Goal: Book appointment/travel/reservation

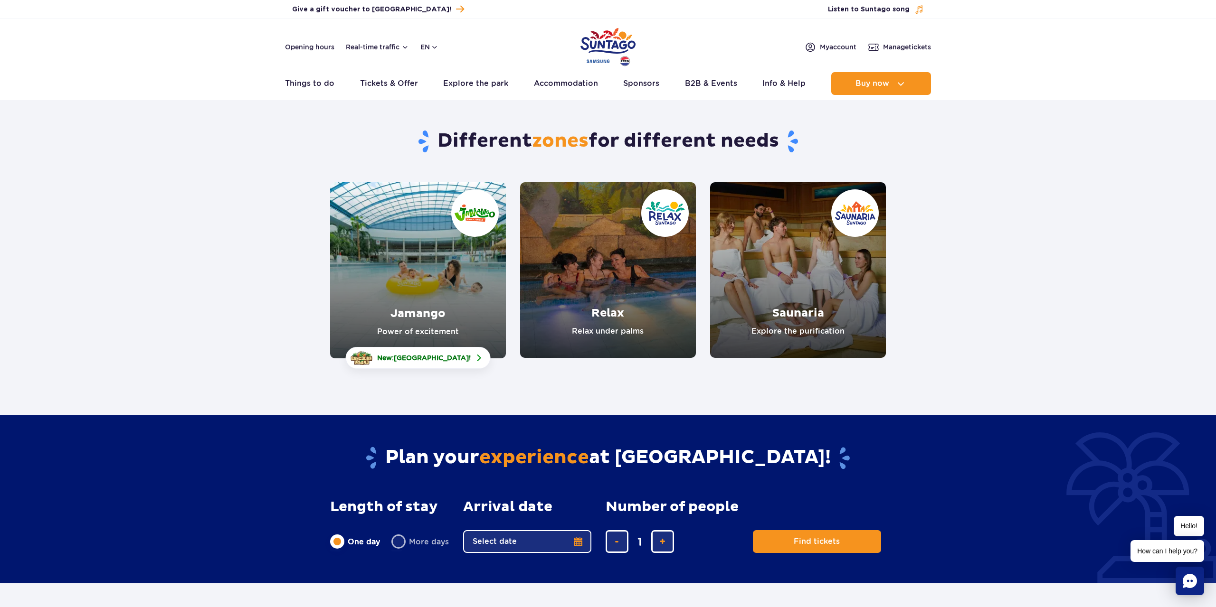
click at [618, 287] on link "Relax" at bounding box center [608, 270] width 176 height 176
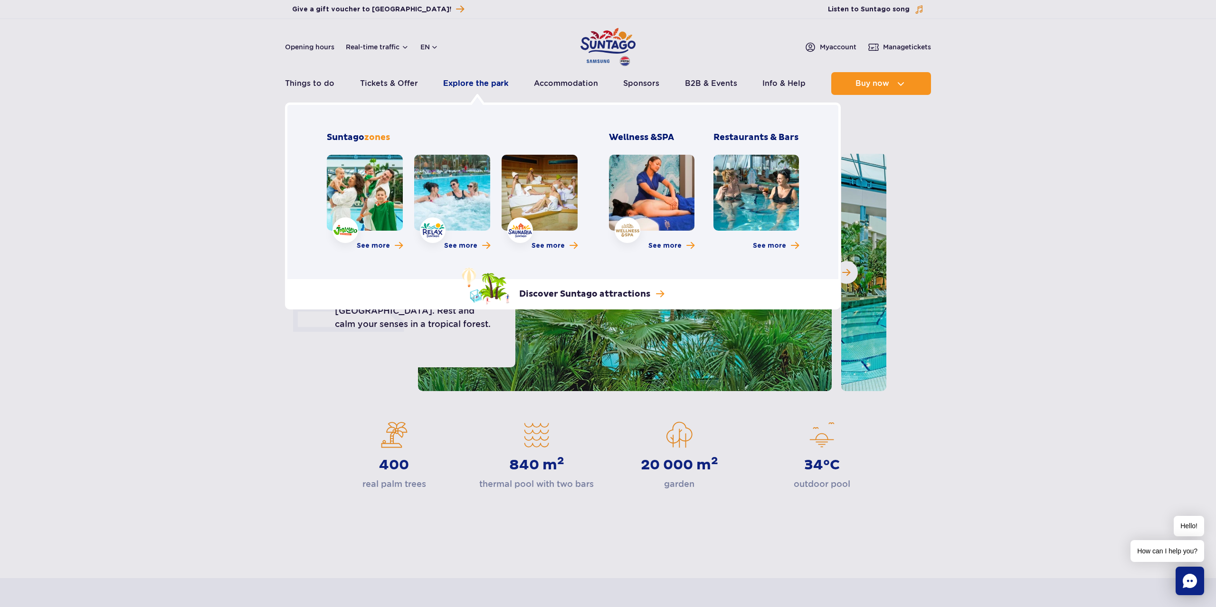
click at [480, 83] on link "Explore the park" at bounding box center [475, 83] width 65 height 23
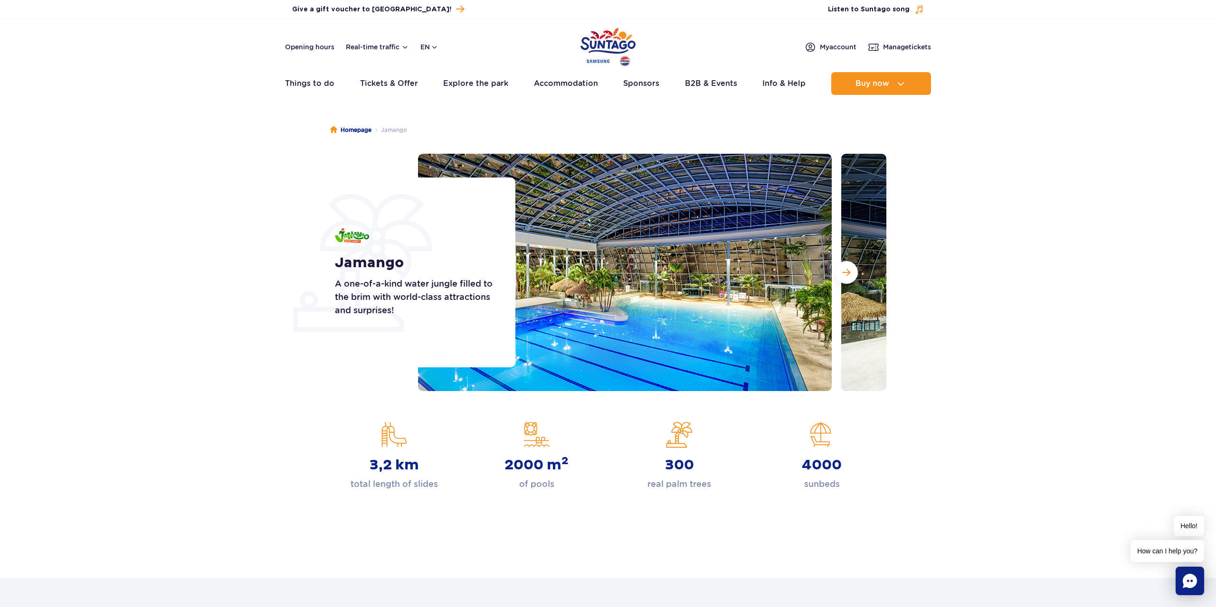
click at [404, 459] on strong "3,2 km" at bounding box center [394, 465] width 49 height 17
click at [394, 45] on button "Real-time traffic" at bounding box center [377, 47] width 63 height 8
click at [440, 78] on div at bounding box center [445, 77] width 21 height 15
click at [371, 81] on img at bounding box center [369, 78] width 18 height 8
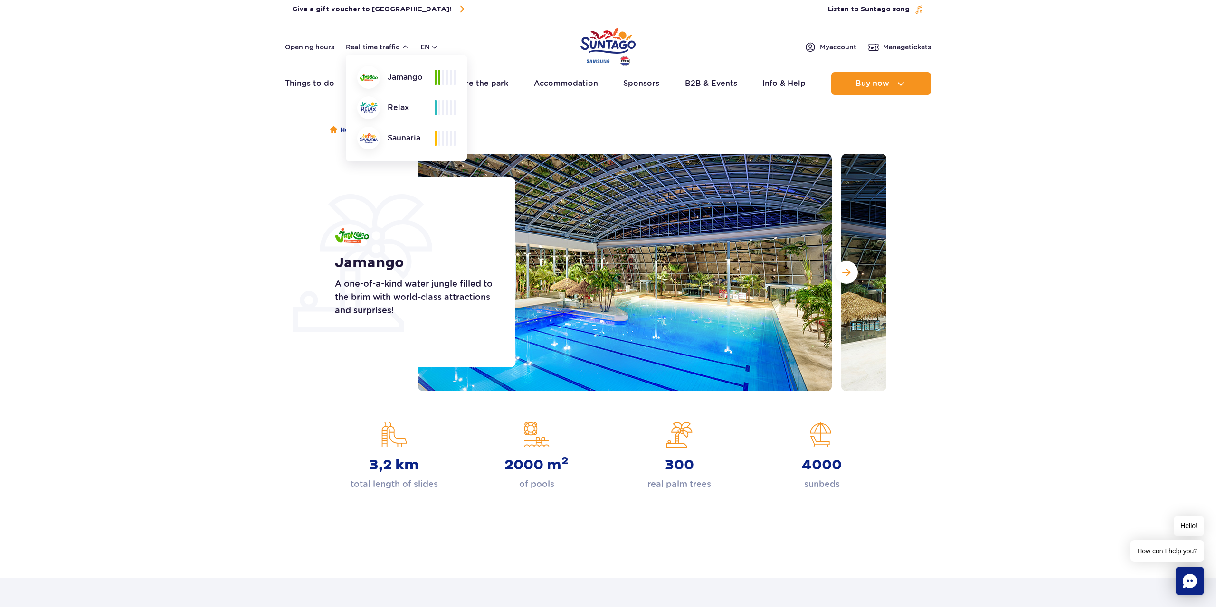
click at [377, 114] on div at bounding box center [368, 107] width 23 height 23
click at [374, 137] on img at bounding box center [369, 138] width 18 height 10
click at [436, 48] on button "en" at bounding box center [429, 46] width 18 height 9
click at [437, 48] on button "en" at bounding box center [429, 46] width 18 height 9
click at [331, 46] on link "Opening hours" at bounding box center [309, 46] width 49 height 9
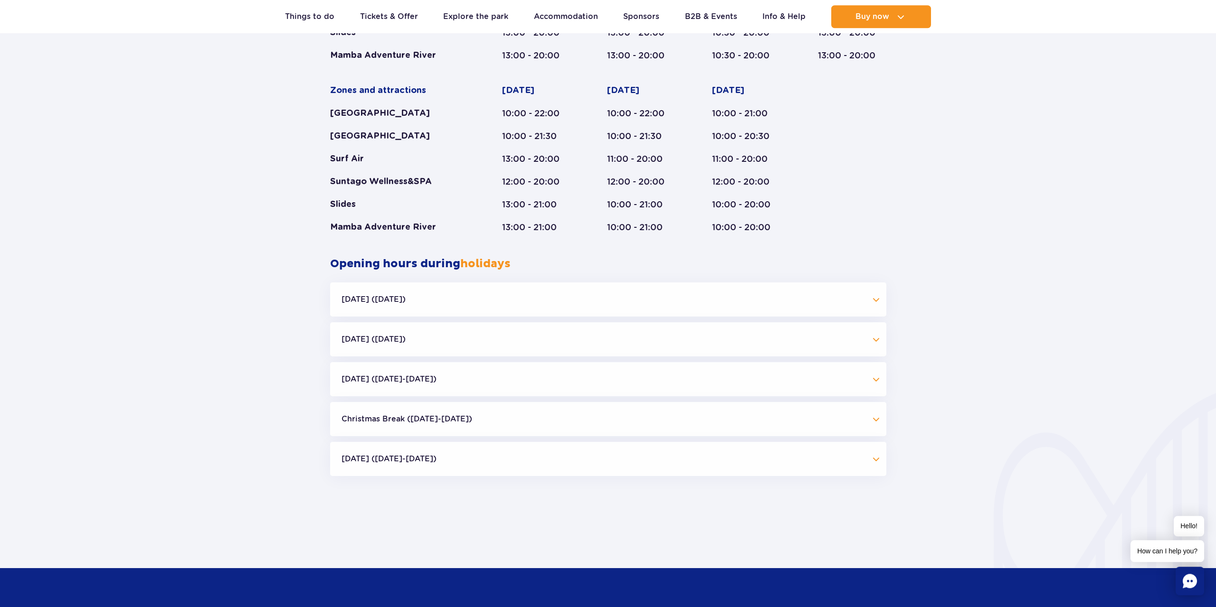
scroll to position [740, 0]
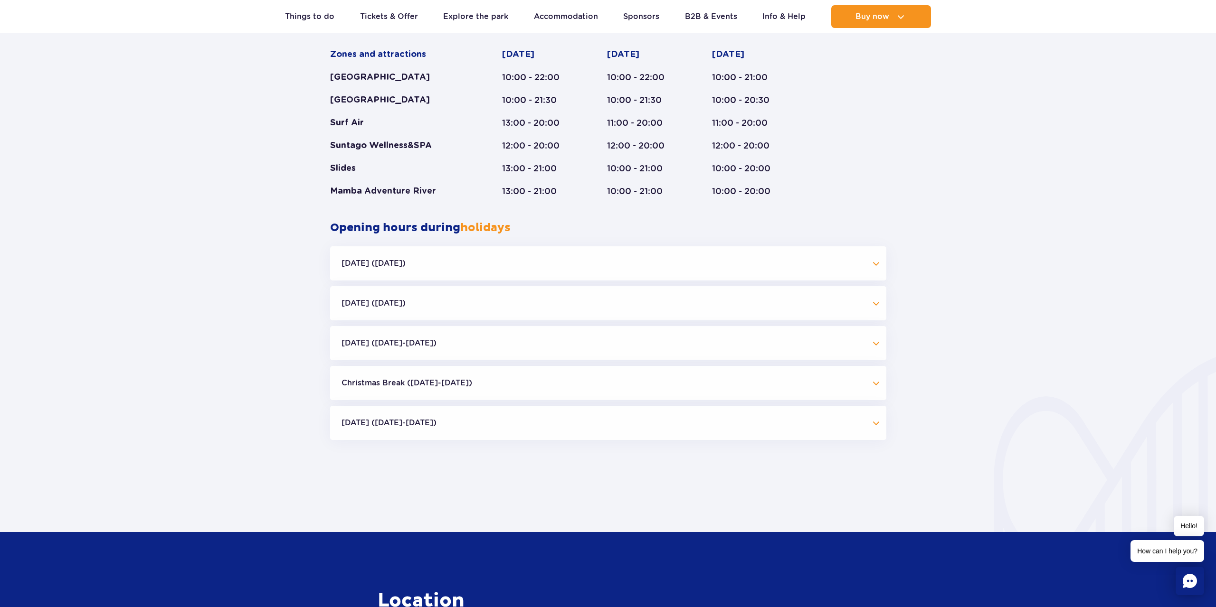
click at [408, 267] on button "Halloween (31.10.25)" at bounding box center [608, 264] width 556 height 34
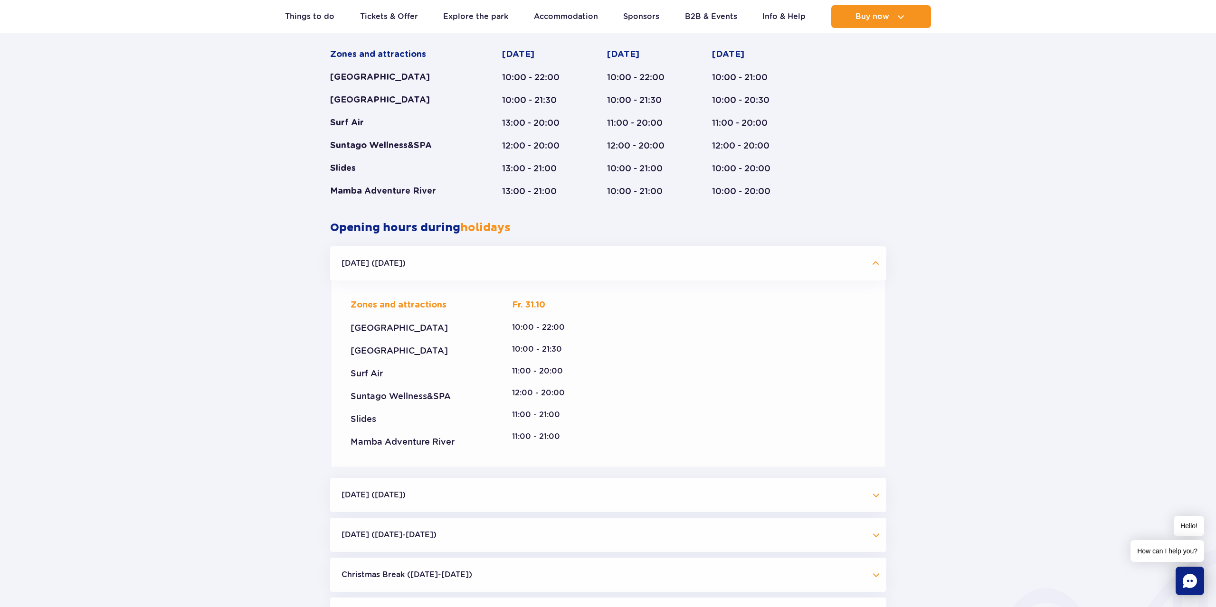
click at [408, 263] on button "Halloween (31.10.25)" at bounding box center [608, 264] width 556 height 34
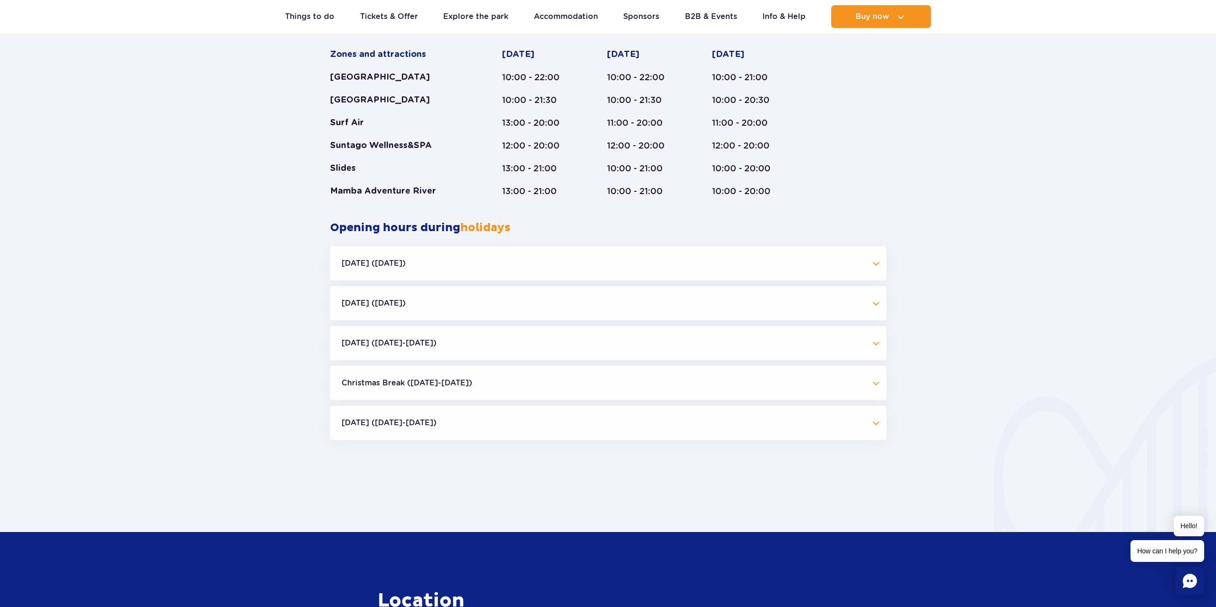
click at [486, 297] on button "All Saints' Day (01.11.25)" at bounding box center [608, 303] width 556 height 34
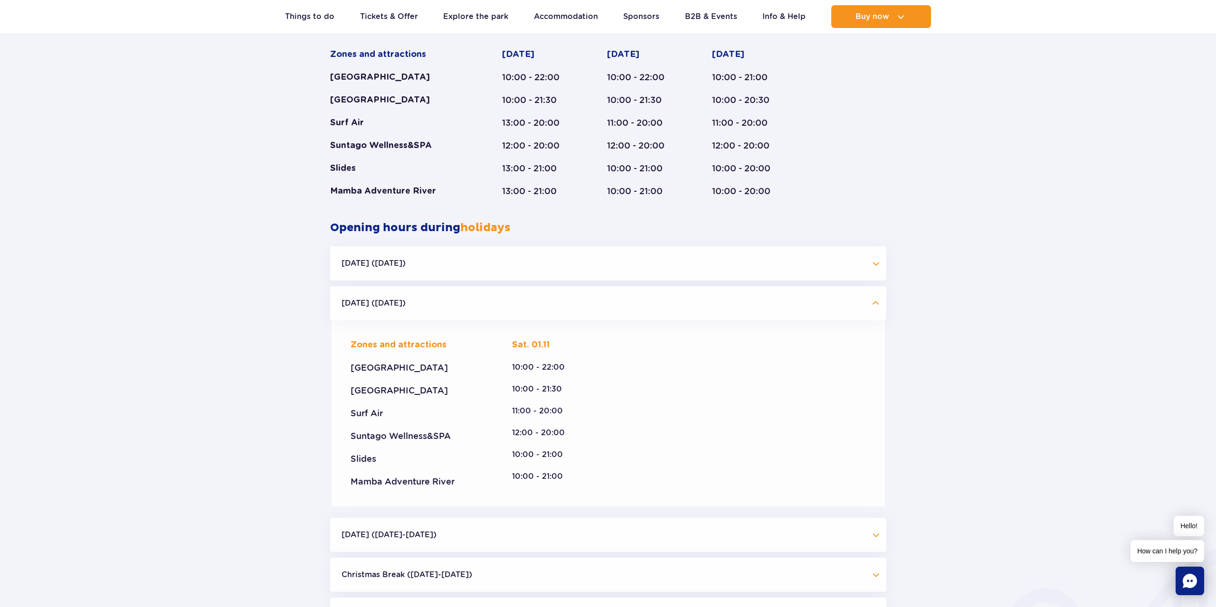
click at [486, 297] on button "All Saints' Day (01.11.25)" at bounding box center [608, 303] width 556 height 34
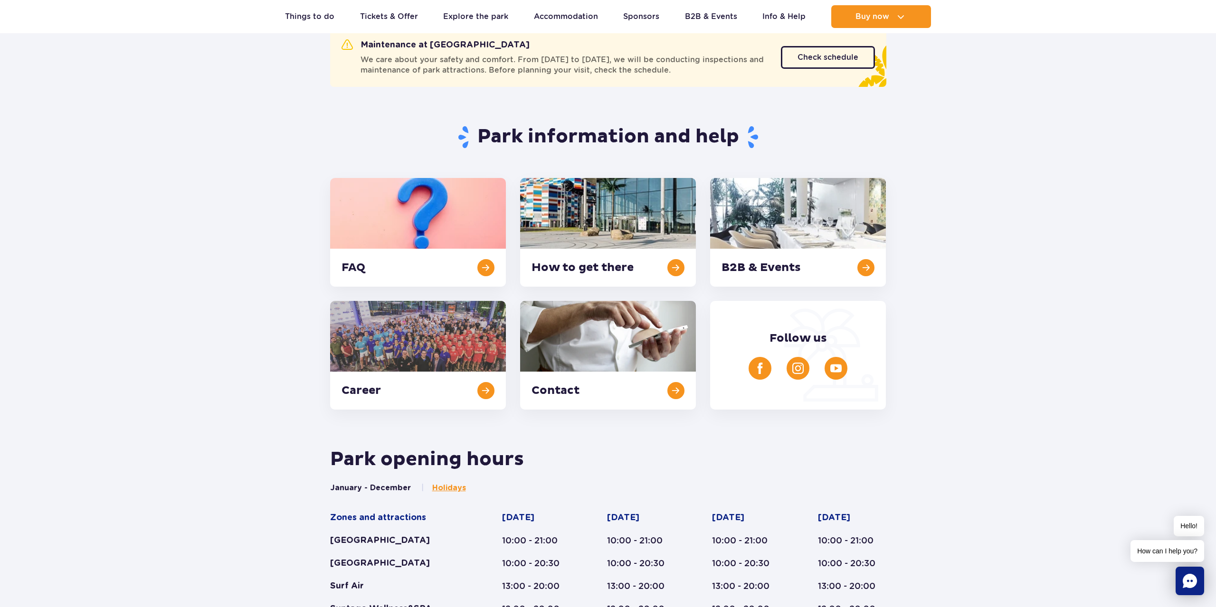
scroll to position [98, 0]
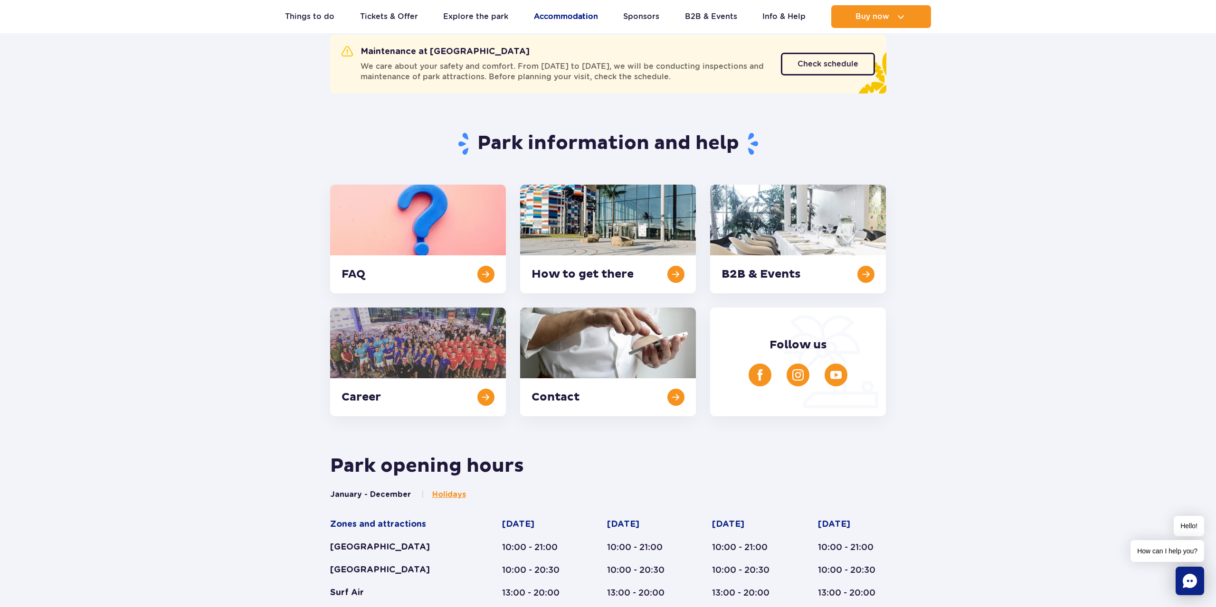
click at [567, 17] on link "Accommodation" at bounding box center [566, 16] width 64 height 23
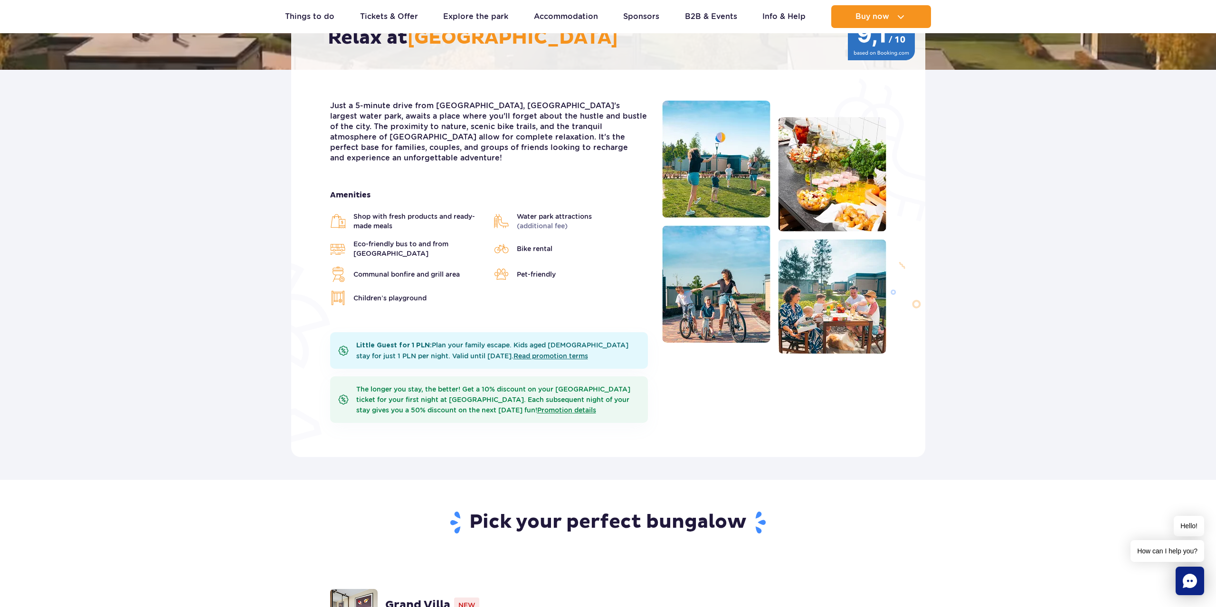
scroll to position [198, 0]
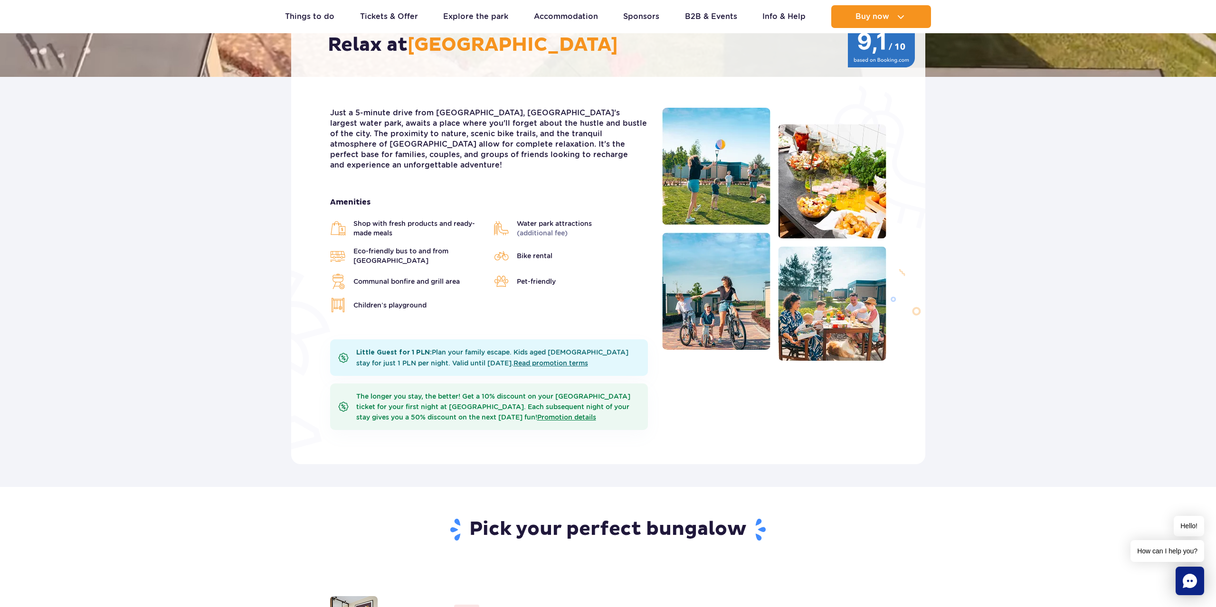
click at [693, 172] on img at bounding box center [716, 166] width 108 height 117
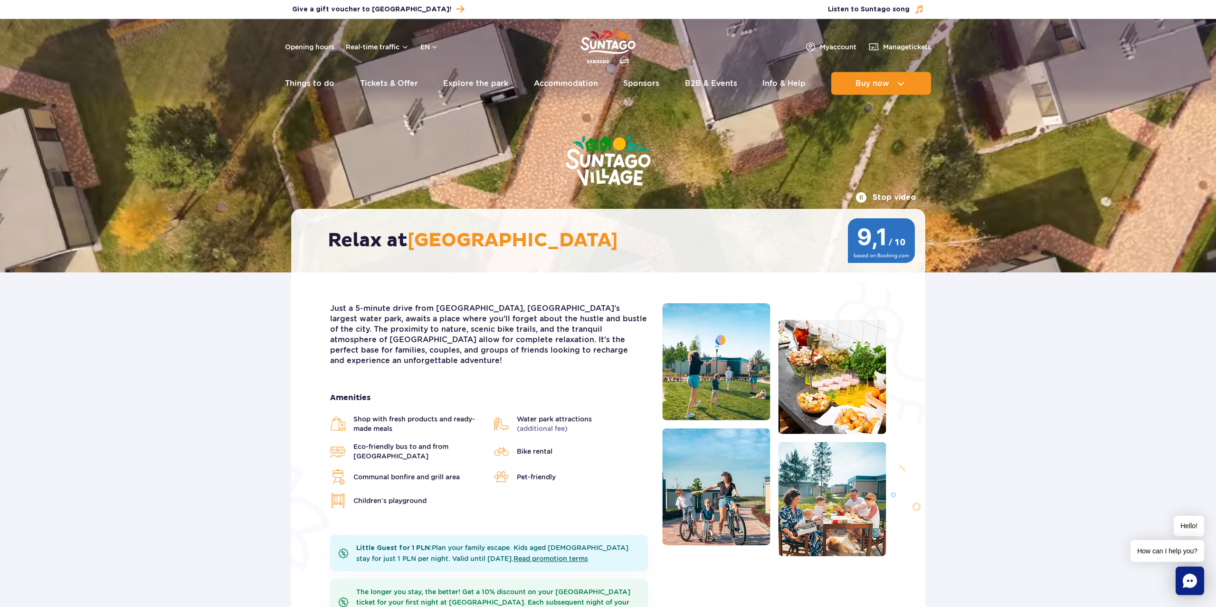
scroll to position [0, 0]
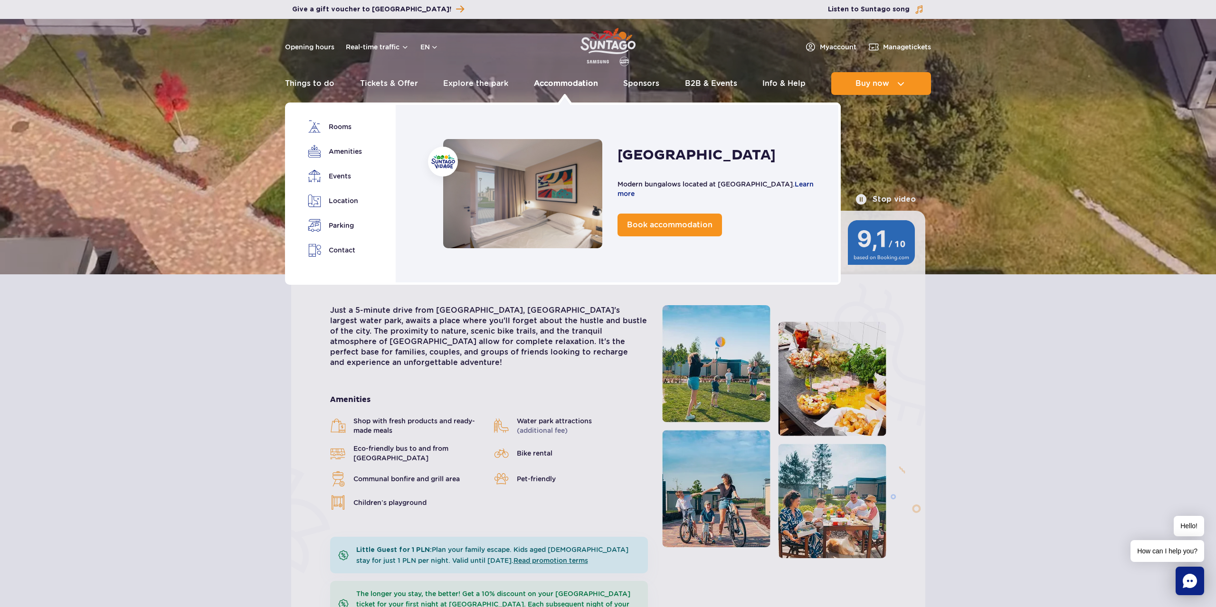
click at [534, 84] on link "Accommodation" at bounding box center [566, 83] width 64 height 23
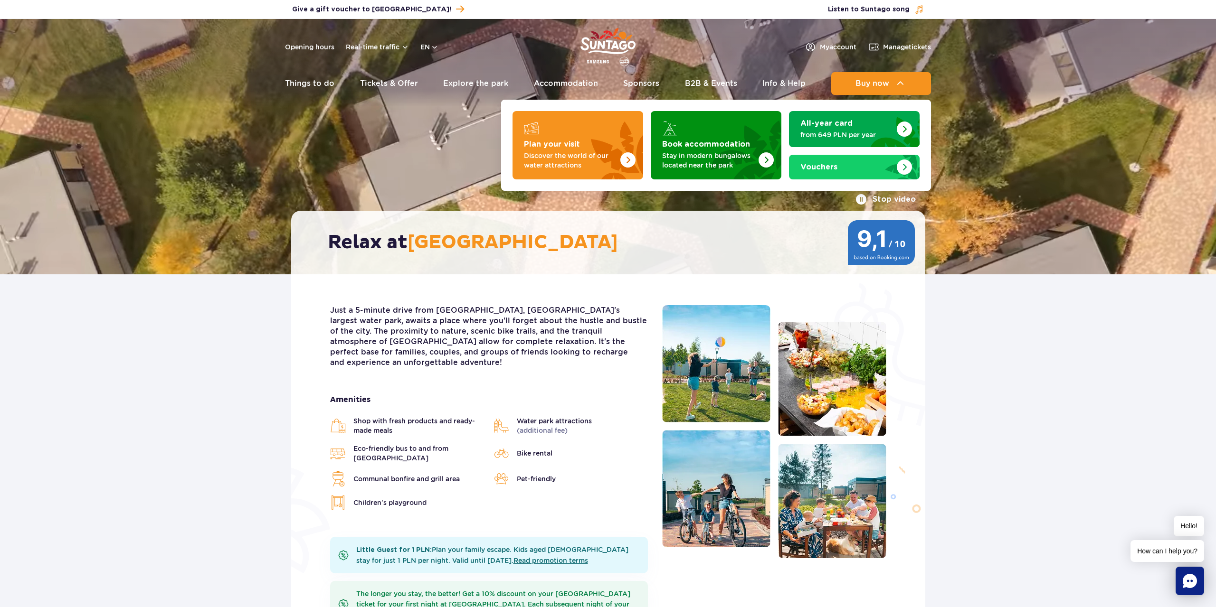
click at [722, 153] on p "Stay in modern bungalows located near the park" at bounding box center [708, 160] width 93 height 19
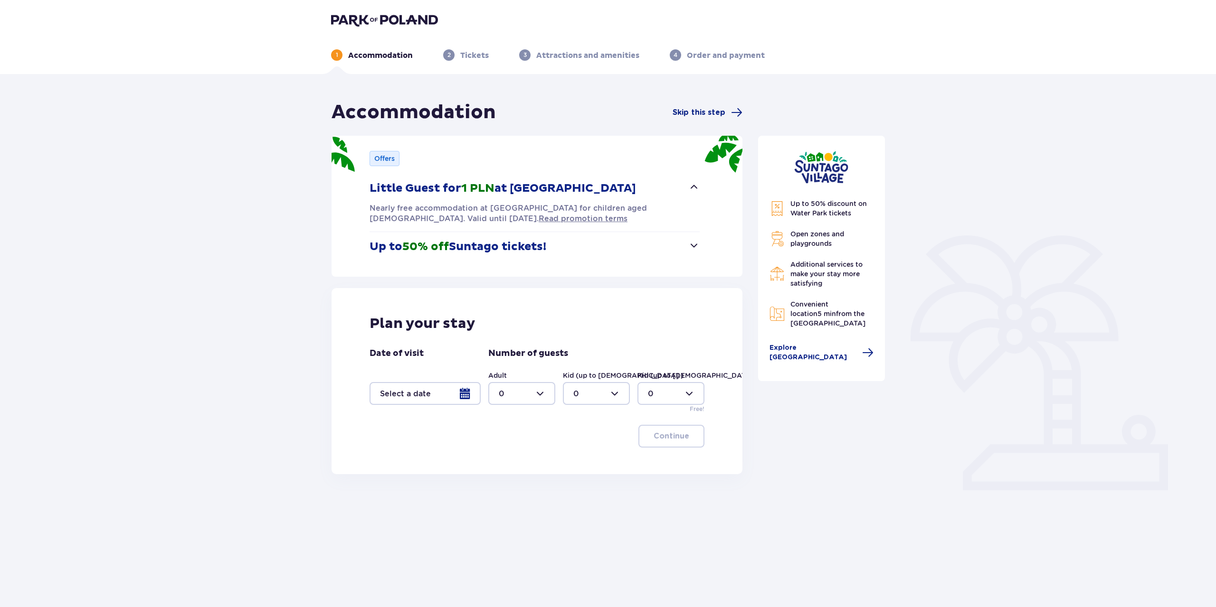
click at [634, 184] on button "Little Guest for 1 PLN at [GEOGRAPHIC_DATA]" at bounding box center [535, 188] width 330 height 29
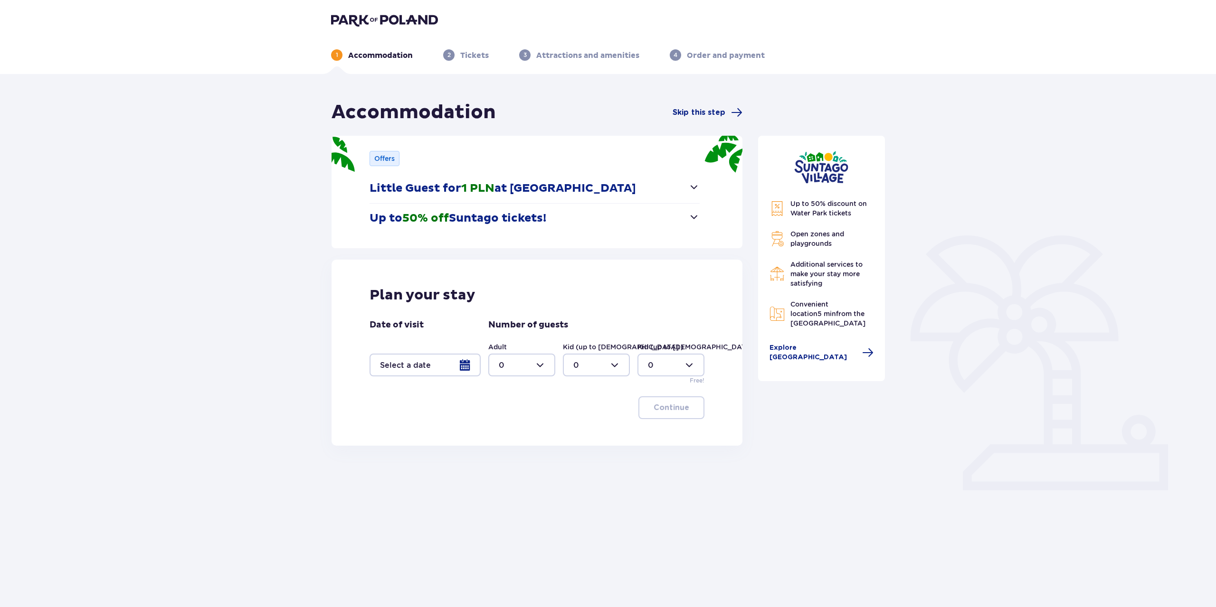
click at [467, 367] on div at bounding box center [425, 365] width 111 height 23
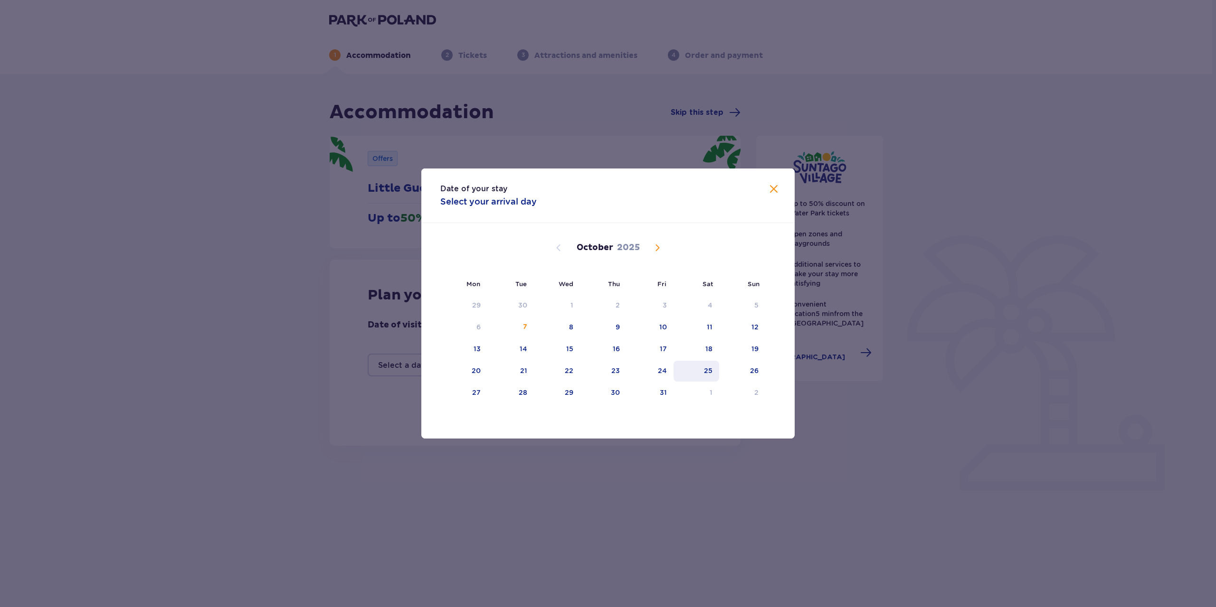
click at [711, 370] on div "25" at bounding box center [708, 370] width 9 height 9
click at [565, 394] on div "29" at bounding box center [557, 393] width 46 height 21
type input "[DATE] - [DATE]"
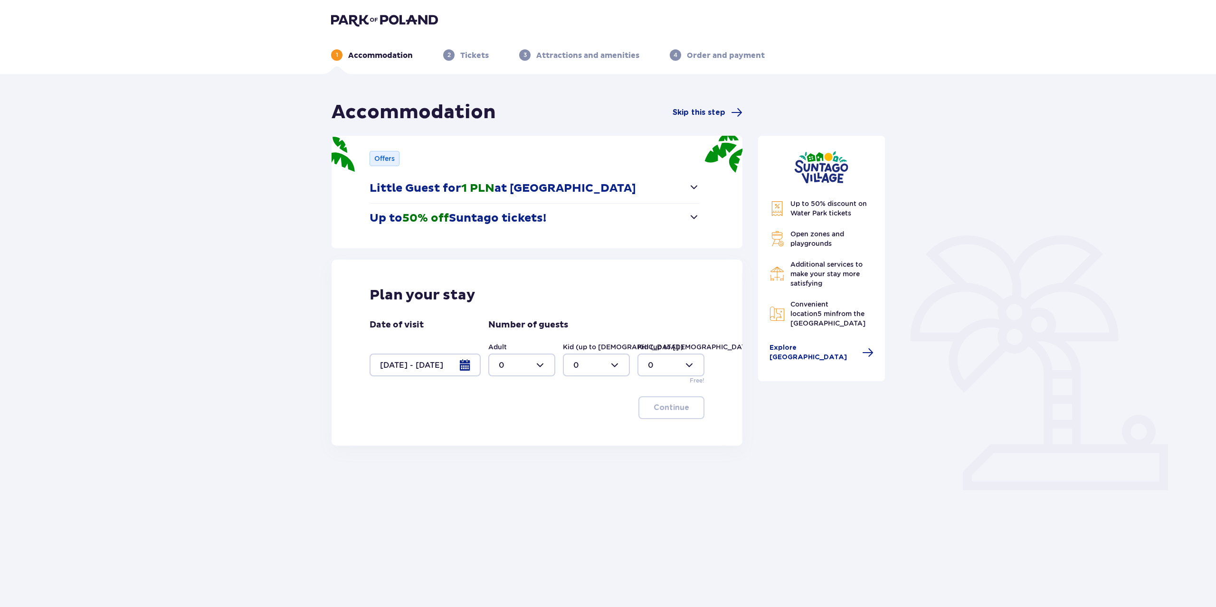
click at [537, 364] on div at bounding box center [521, 365] width 67 height 23
click at [503, 450] on div "3" at bounding box center [522, 453] width 46 height 10
type input "3"
click at [541, 364] on div at bounding box center [521, 365] width 67 height 23
click at [621, 359] on div at bounding box center [596, 365] width 67 height 23
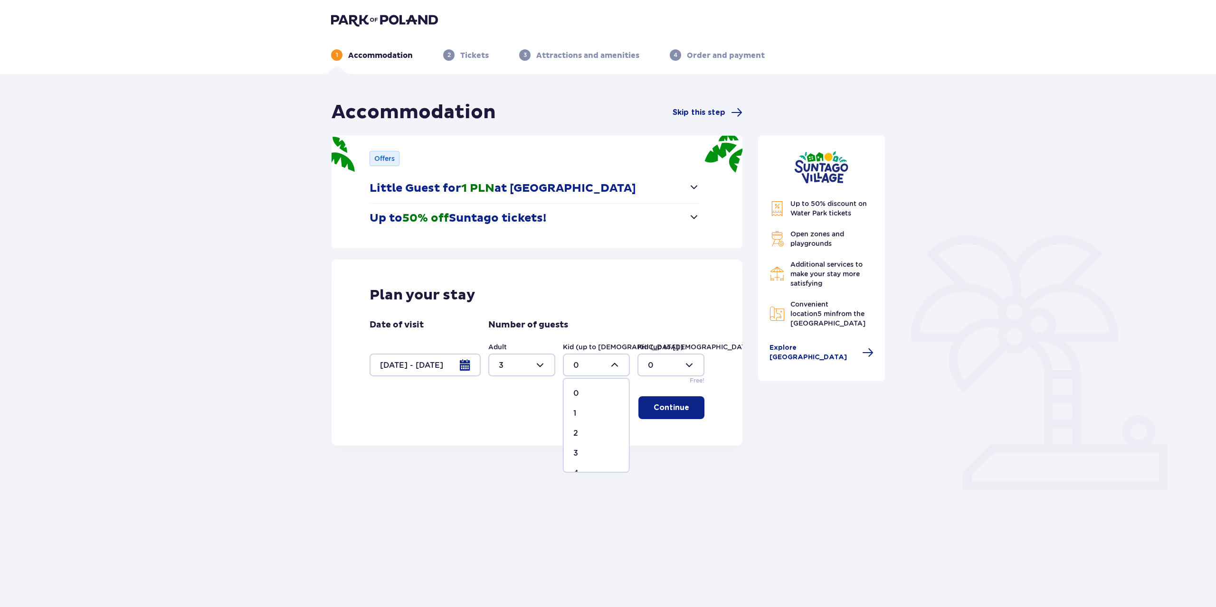
click at [583, 412] on div "1" at bounding box center [596, 413] width 46 height 10
click at [543, 361] on div at bounding box center [521, 365] width 67 height 23
click at [586, 361] on div at bounding box center [596, 365] width 67 height 23
click at [590, 392] on div "0" at bounding box center [596, 394] width 46 height 10
type input "0"
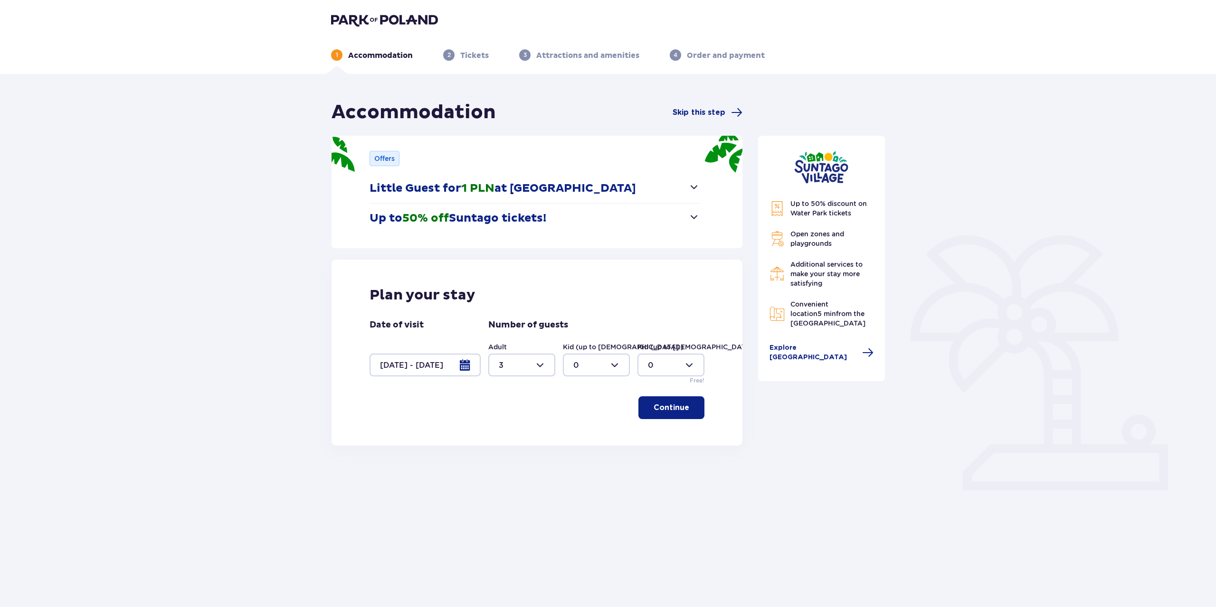
click at [537, 365] on div at bounding box center [521, 365] width 67 height 23
click at [510, 417] on div "4" at bounding box center [522, 418] width 46 height 10
type input "4"
click at [674, 410] on p "Continue" at bounding box center [672, 408] width 36 height 10
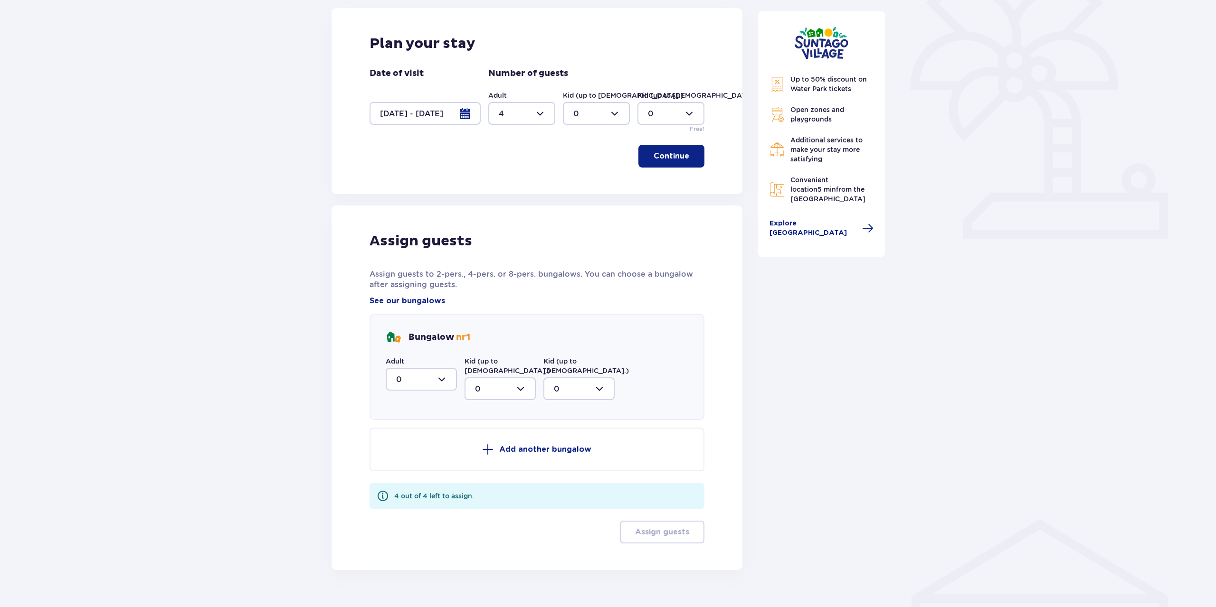
scroll to position [261, 0]
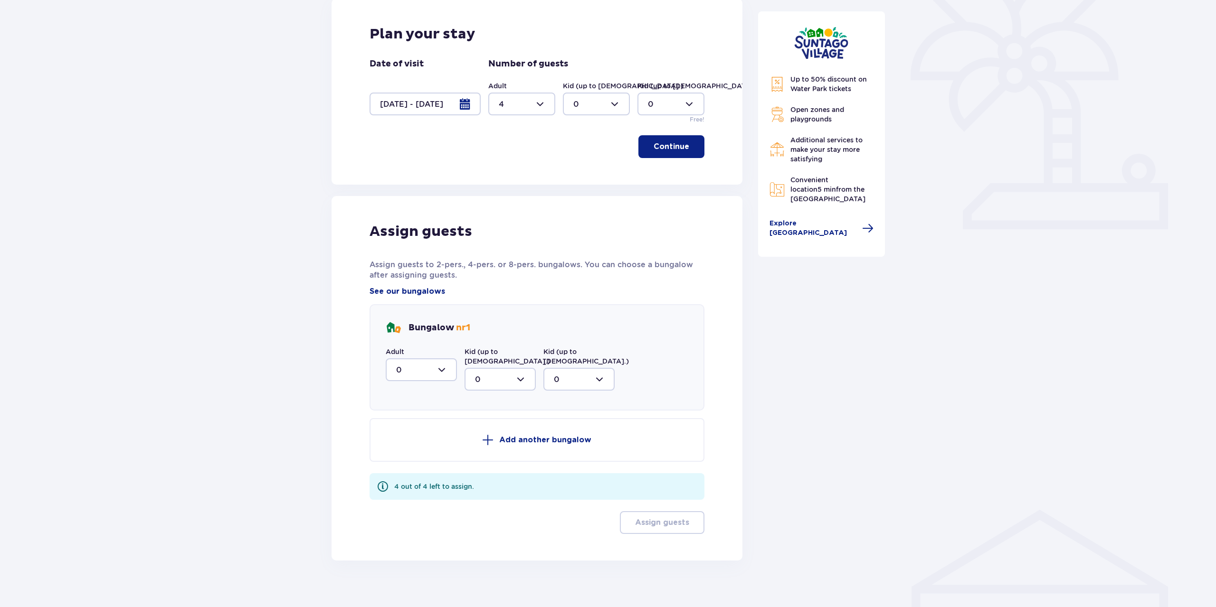
click at [444, 366] on div at bounding box center [421, 370] width 71 height 23
click at [402, 459] on div "4" at bounding box center [421, 462] width 50 height 10
type input "4"
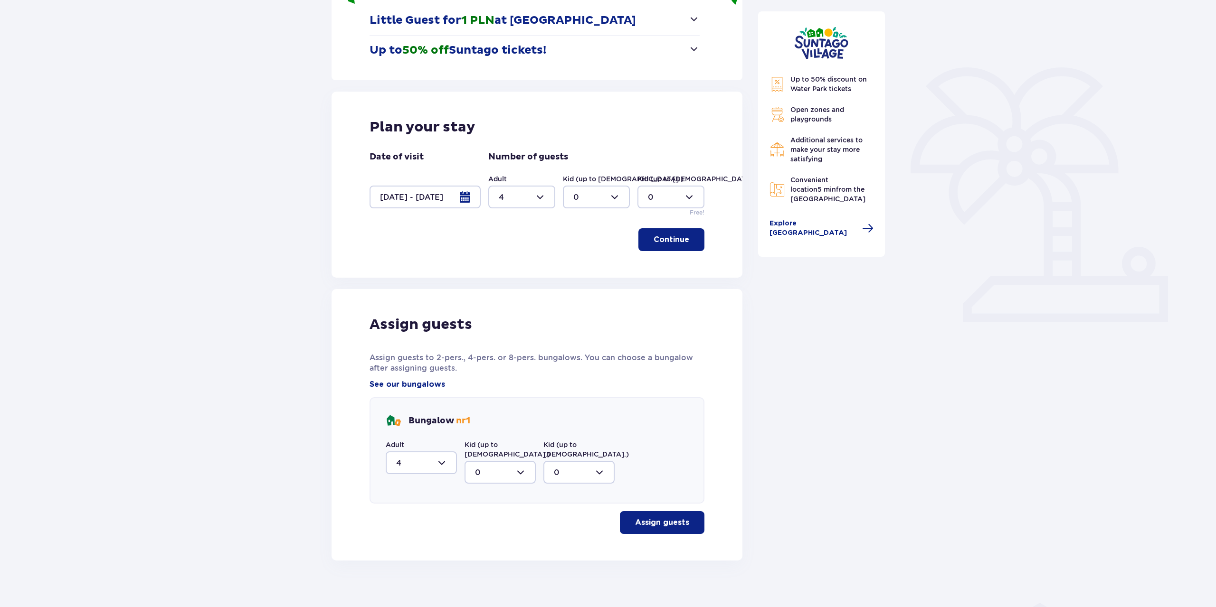
click at [668, 239] on p "Continue" at bounding box center [672, 240] width 36 height 10
click at [674, 518] on p "Assign guests" at bounding box center [662, 523] width 54 height 10
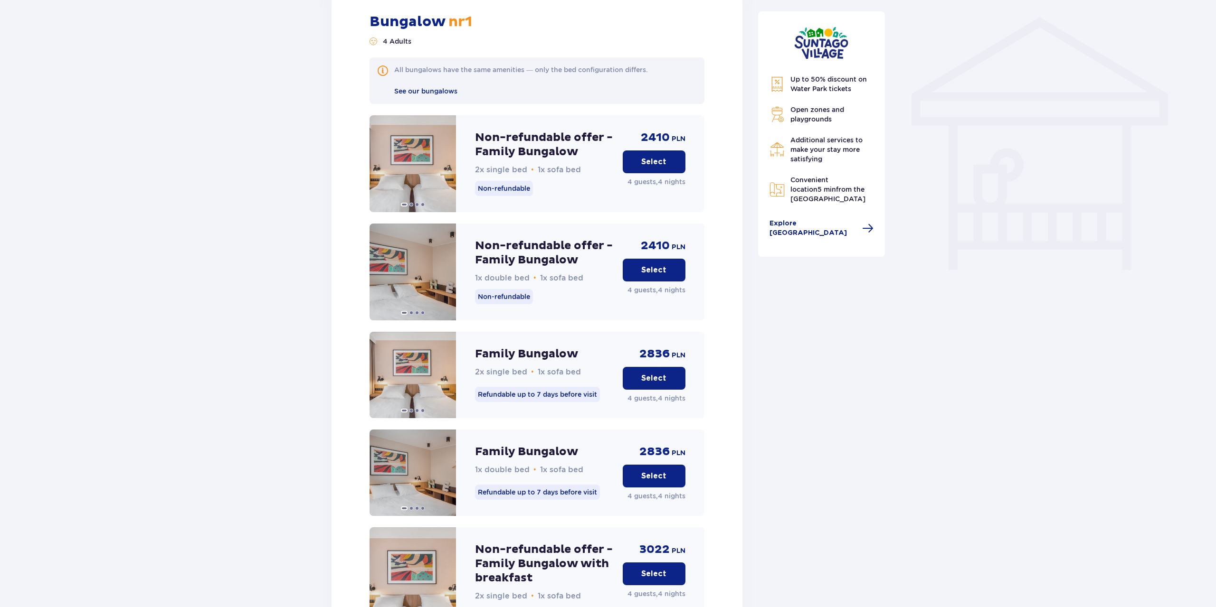
scroll to position [769, 0]
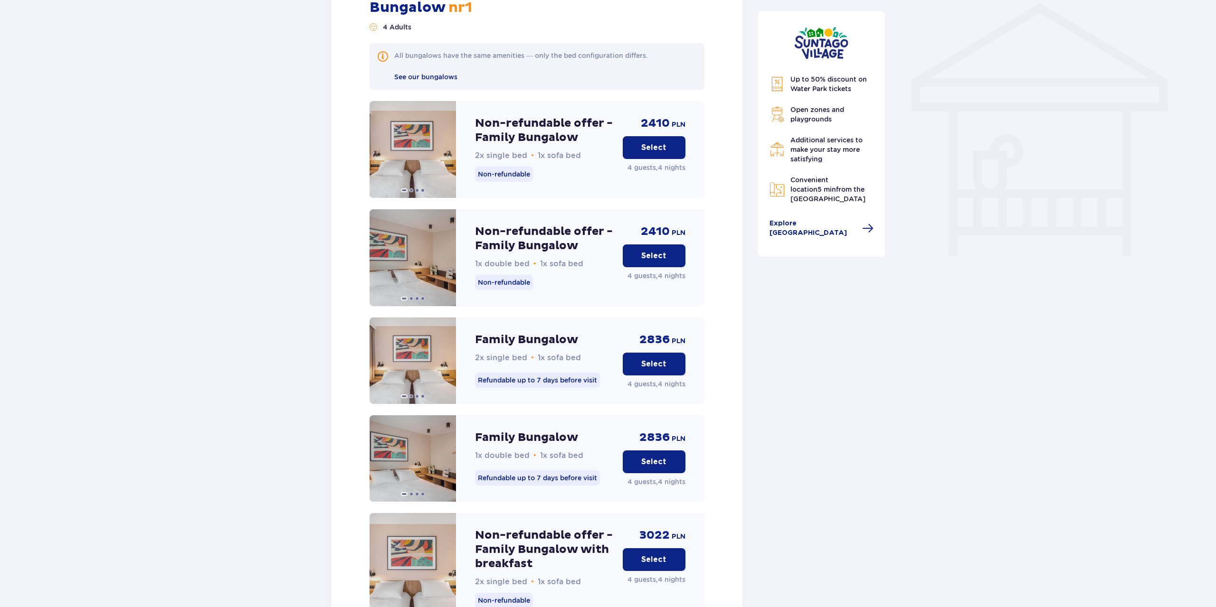
click at [657, 142] on p "Select" at bounding box center [653, 147] width 25 height 10
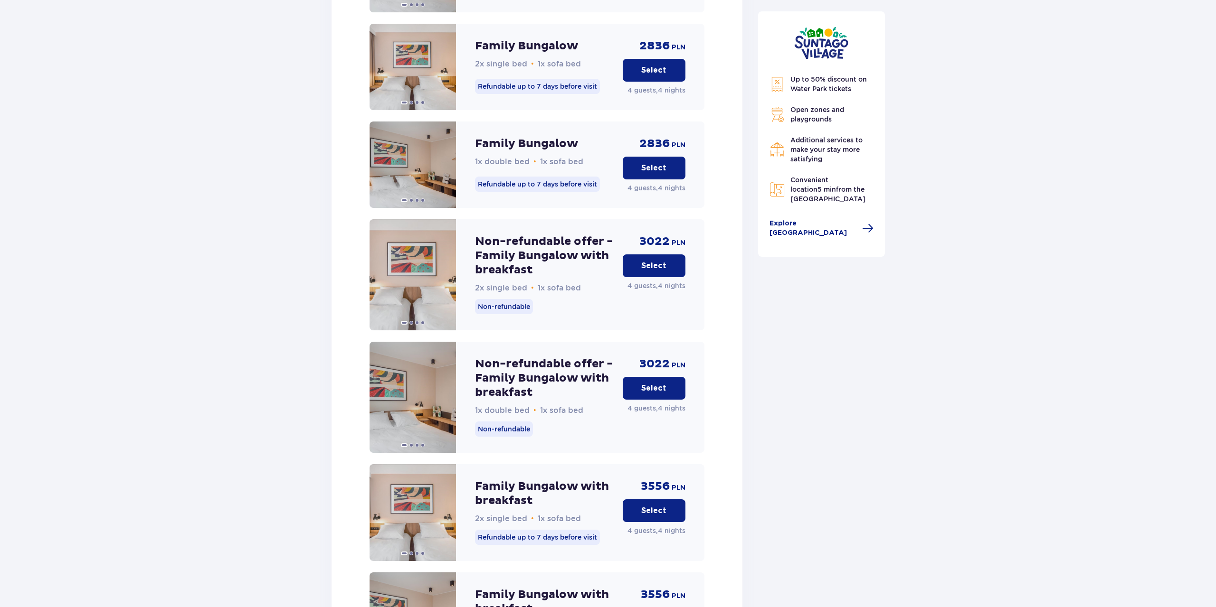
scroll to position [958, 0]
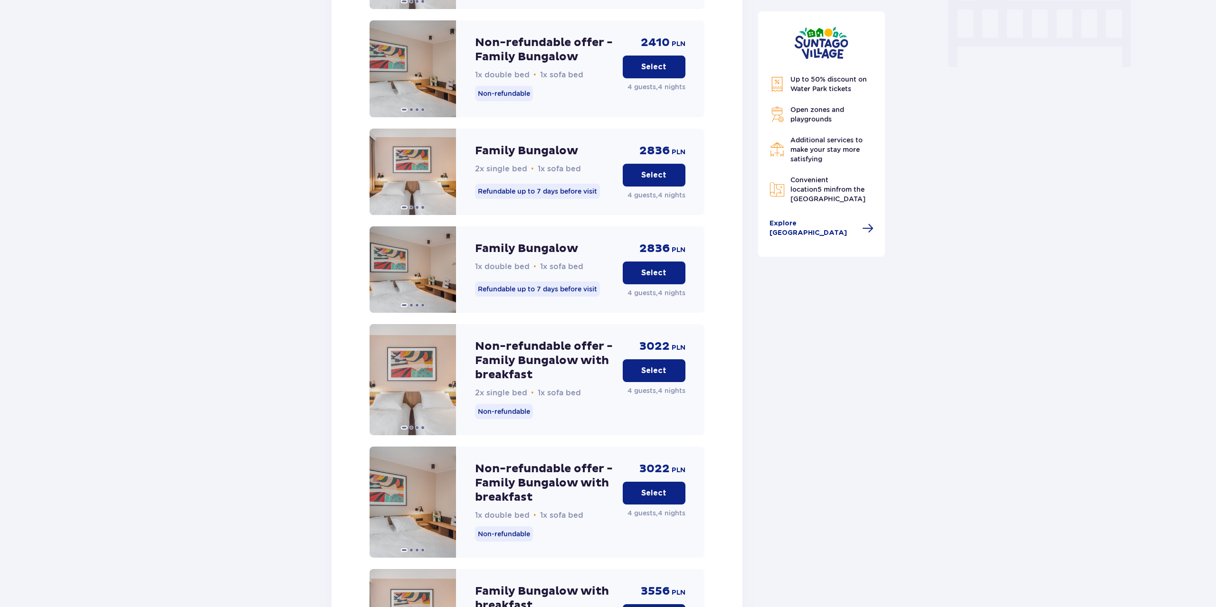
click at [548, 44] on p "Non-refundable offer - Family Bungalow" at bounding box center [545, 50] width 140 height 28
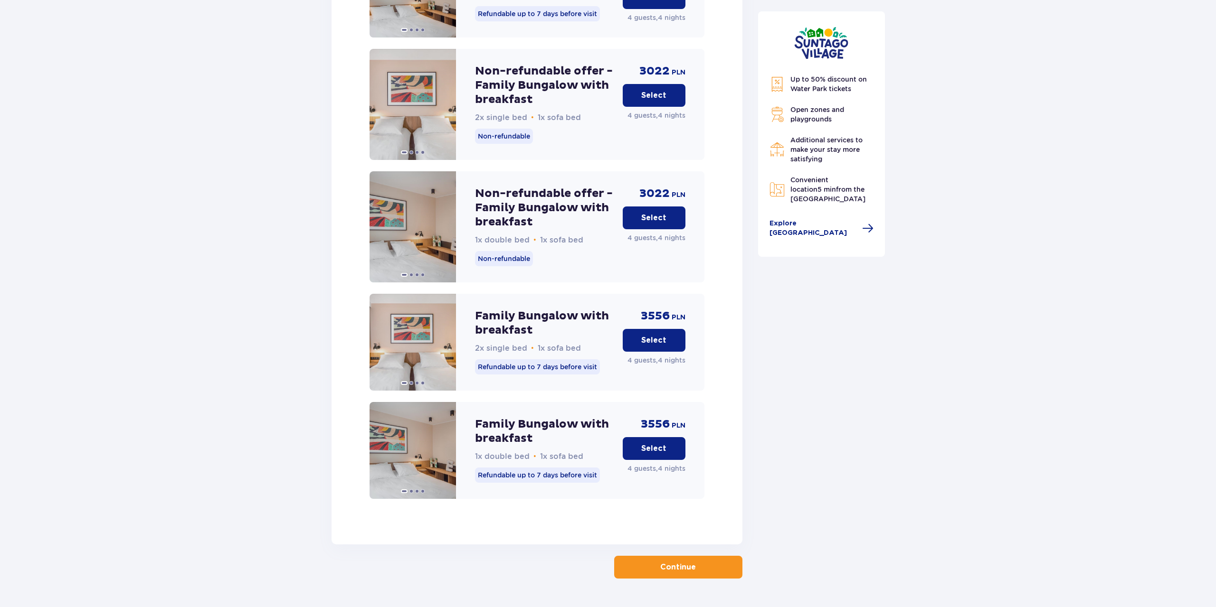
scroll to position [1254, 0]
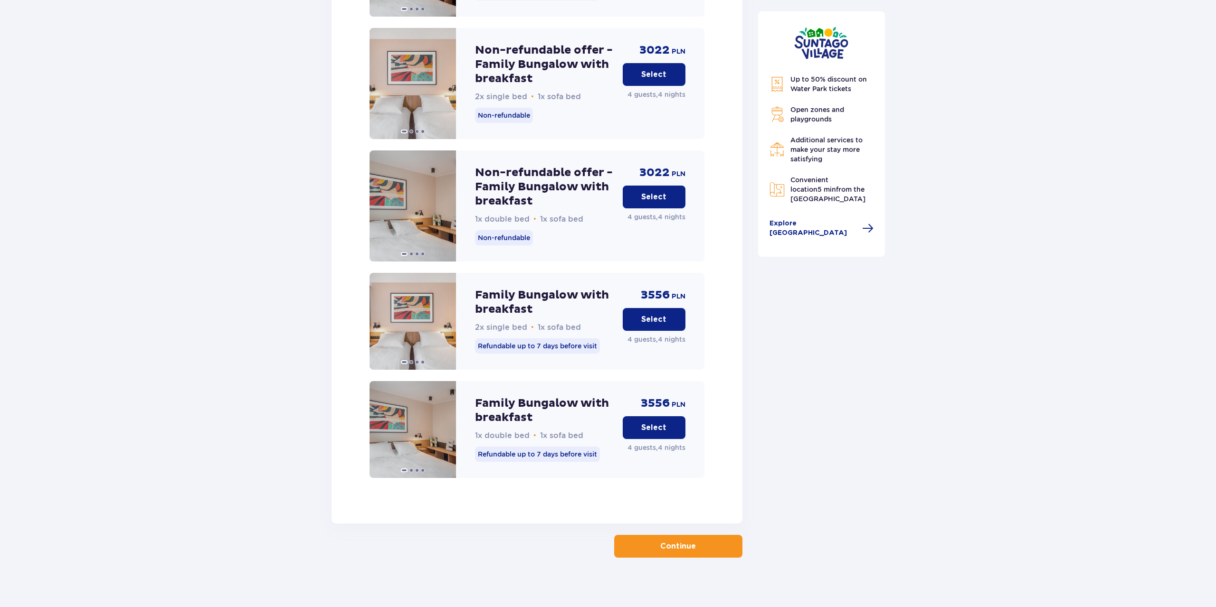
click at [681, 541] on p "Continue" at bounding box center [678, 546] width 36 height 10
